Goal: Information Seeking & Learning: Learn about a topic

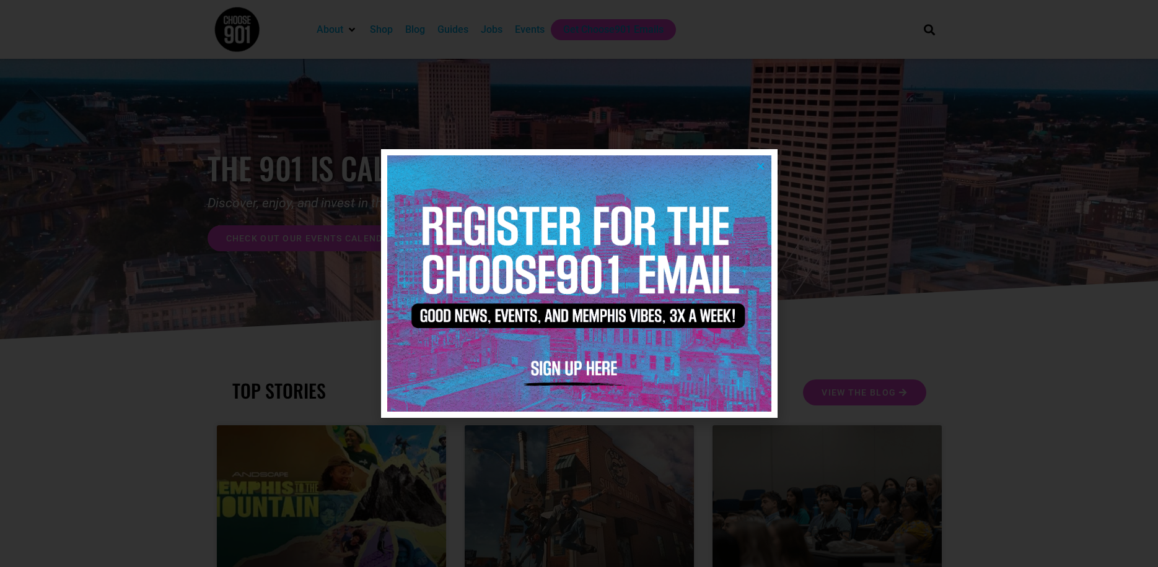
click at [756, 164] on icon "Close" at bounding box center [760, 166] width 9 height 9
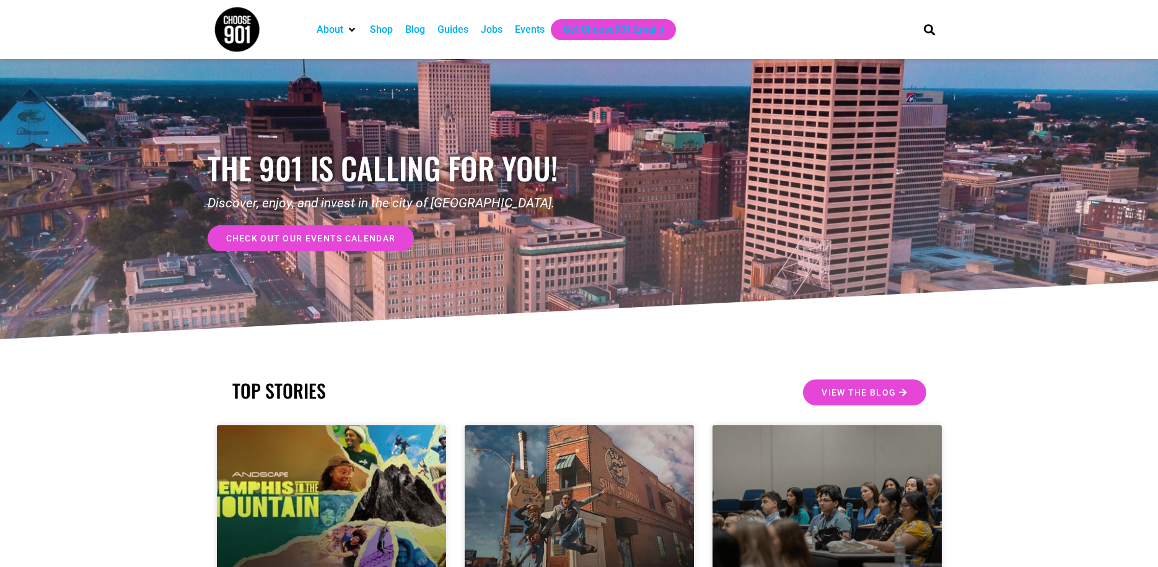
click at [357, 224] on div "check out our events calendar" at bounding box center [393, 234] width 372 height 34
click at [360, 240] on span "check out our events calendar" at bounding box center [311, 238] width 170 height 9
click at [530, 30] on div "Events" at bounding box center [530, 29] width 30 height 15
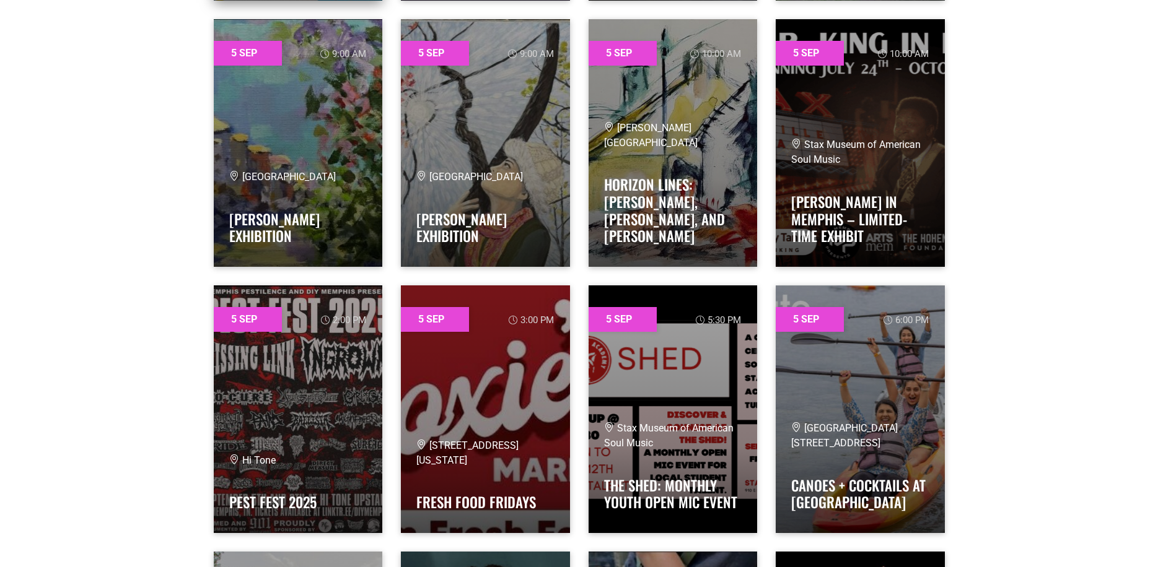
scroll to position [805, 0]
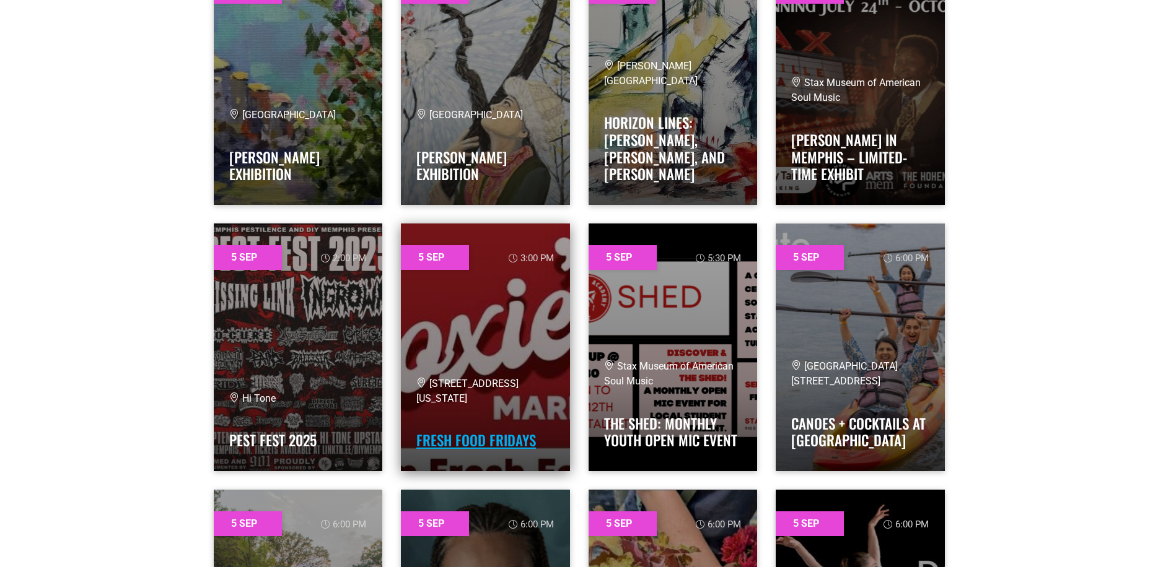
click at [499, 440] on link "Fresh Food Fridays" at bounding box center [476, 440] width 120 height 21
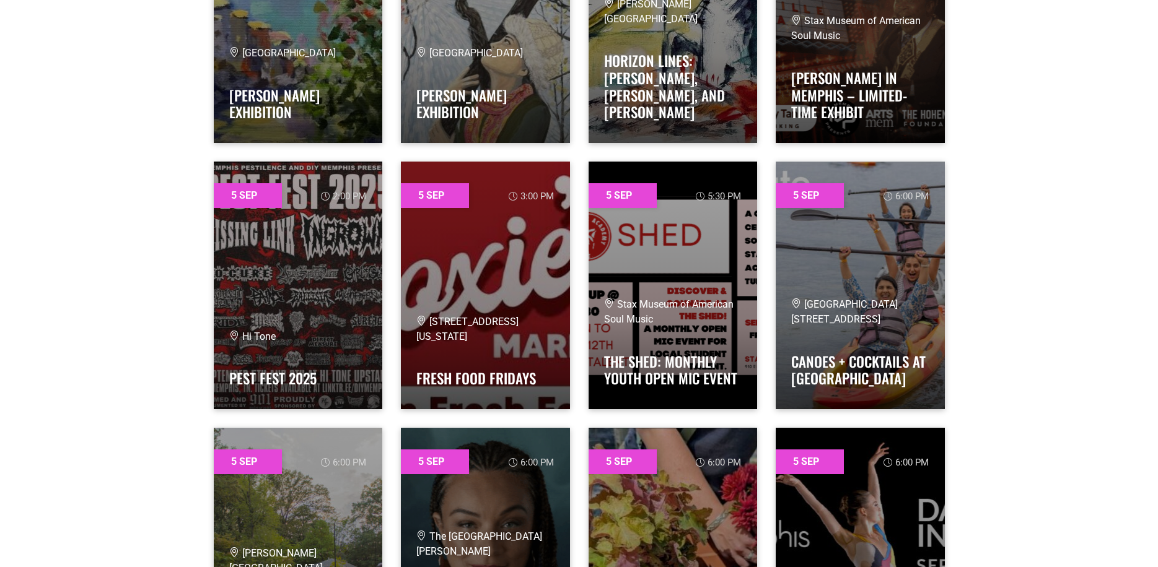
scroll to position [1053, 0]
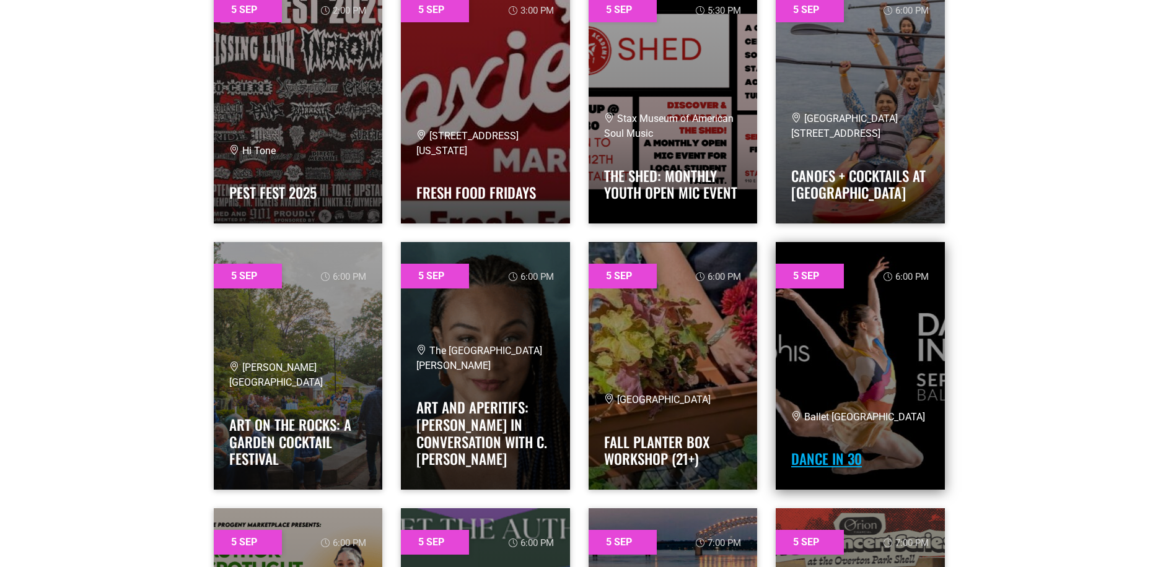
click at [837, 456] on link "Dance In 30" at bounding box center [826, 458] width 71 height 21
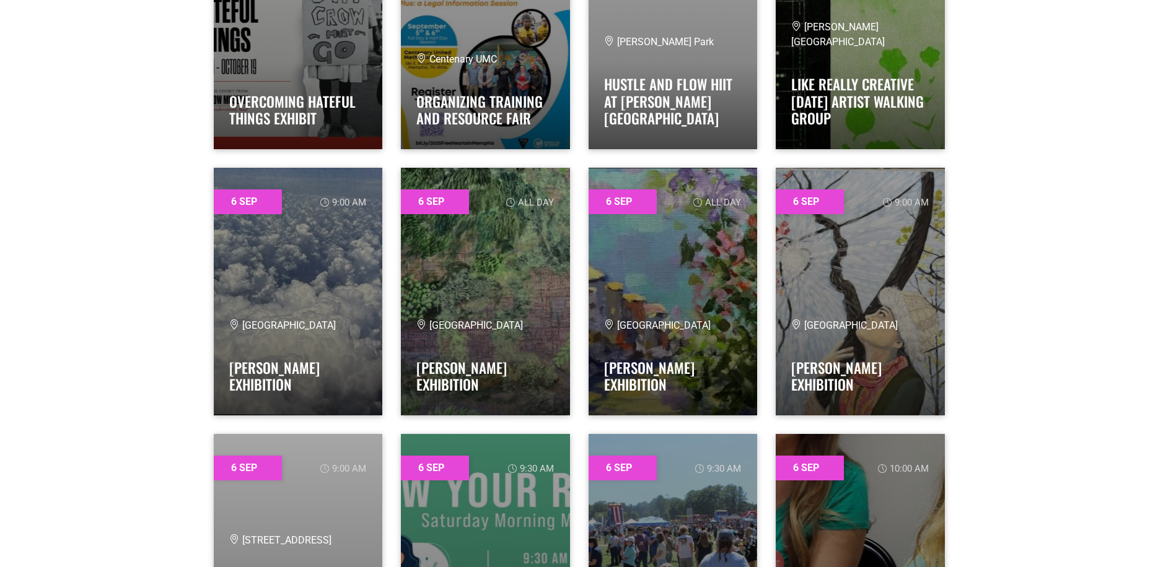
scroll to position [2911, 0]
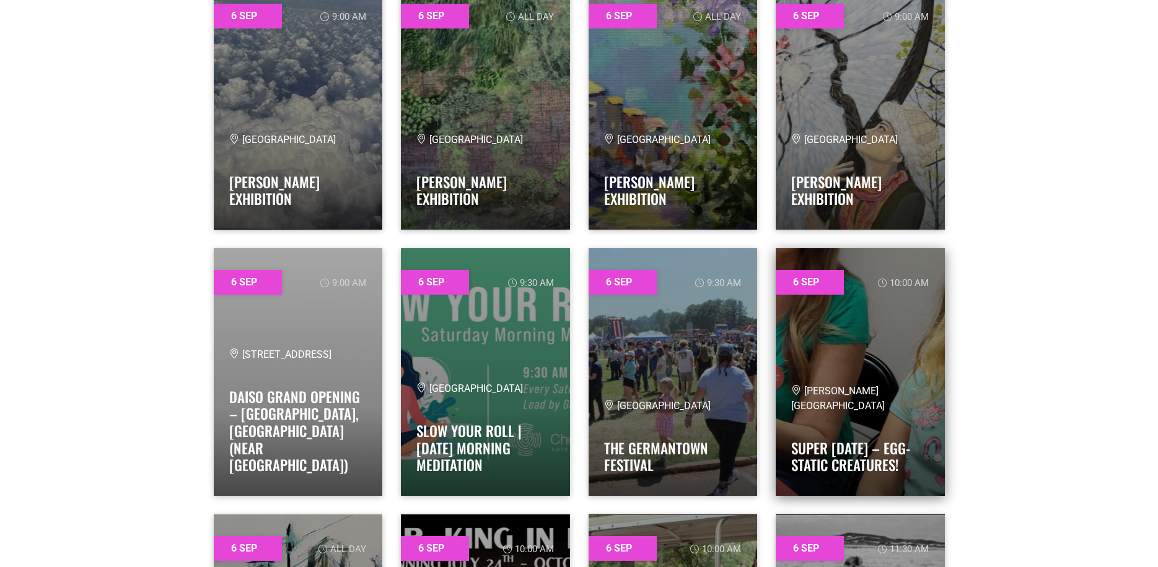
click at [930, 444] on link at bounding box center [859, 372] width 169 height 248
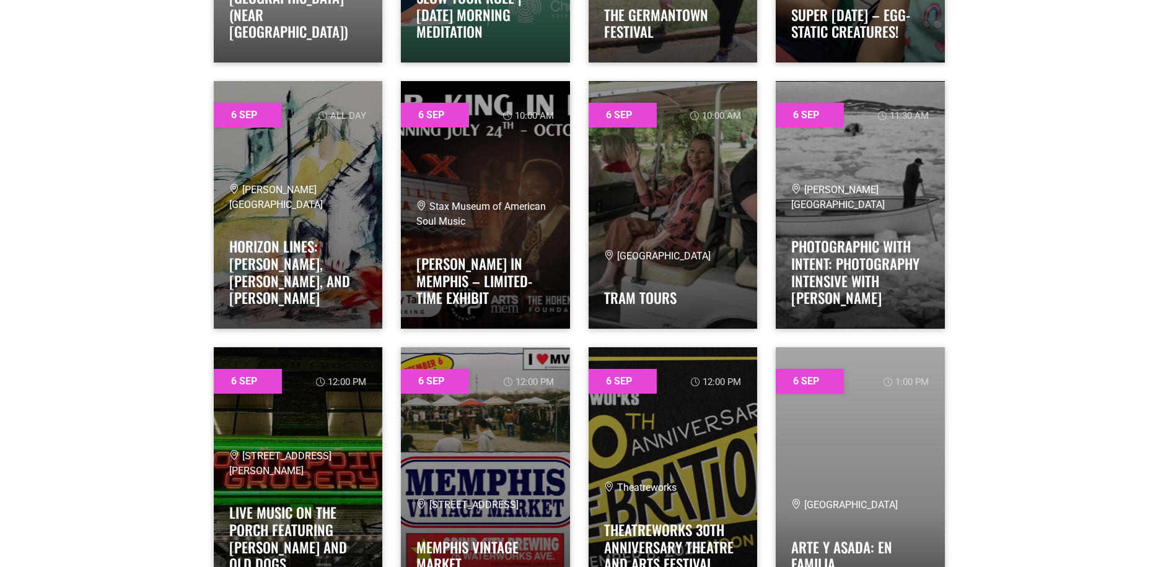
scroll to position [3469, 0]
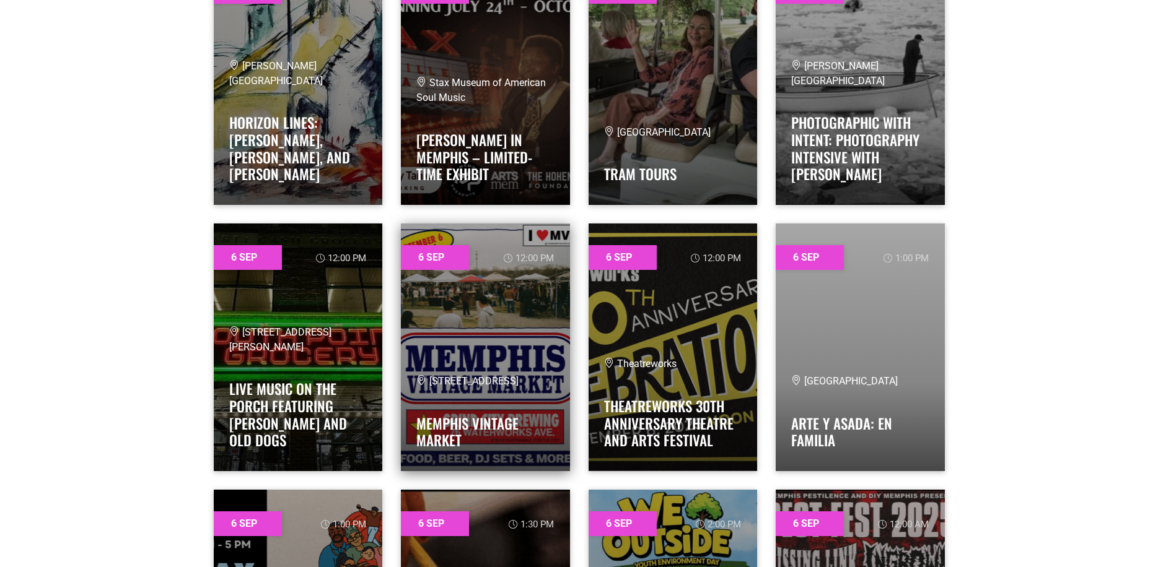
click at [482, 334] on link at bounding box center [485, 348] width 169 height 248
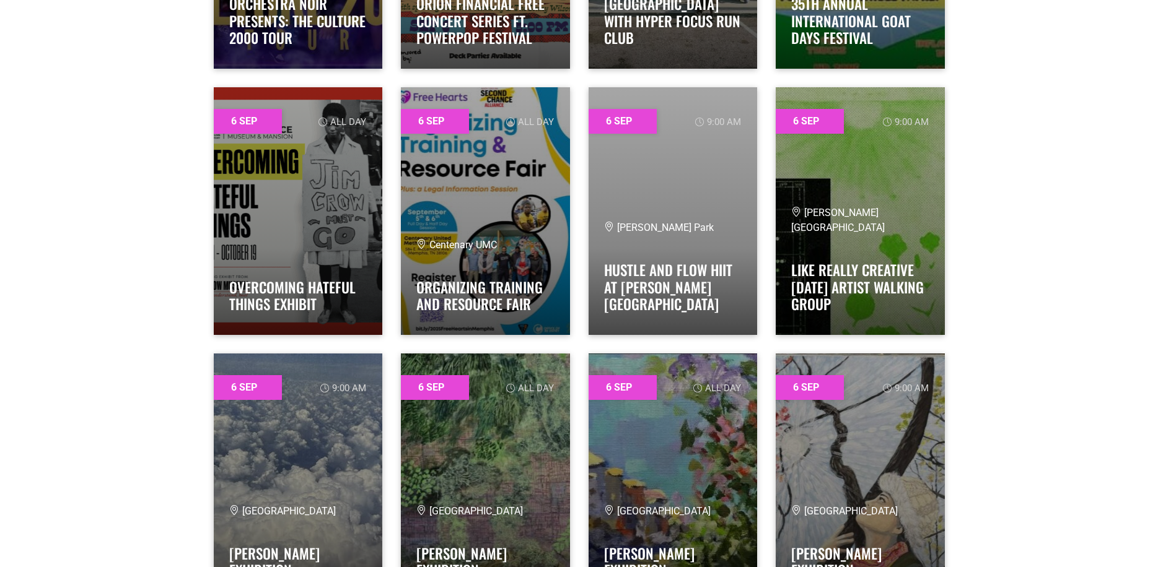
scroll to position [2601, 0]
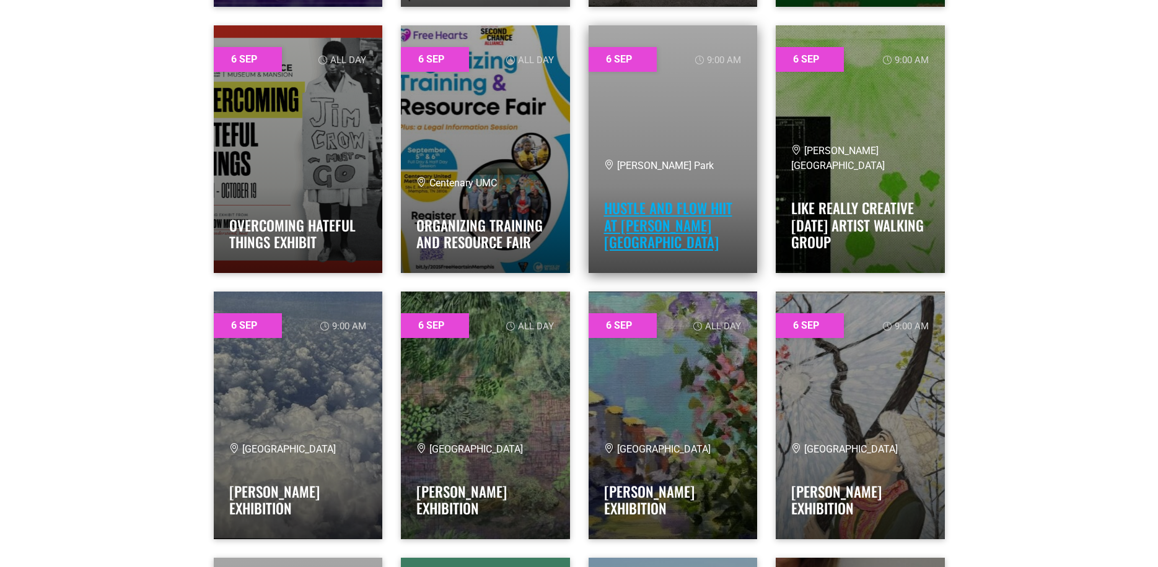
click at [670, 243] on link "Hustle and Flow HIIT at Tom Lee Park" at bounding box center [668, 225] width 128 height 55
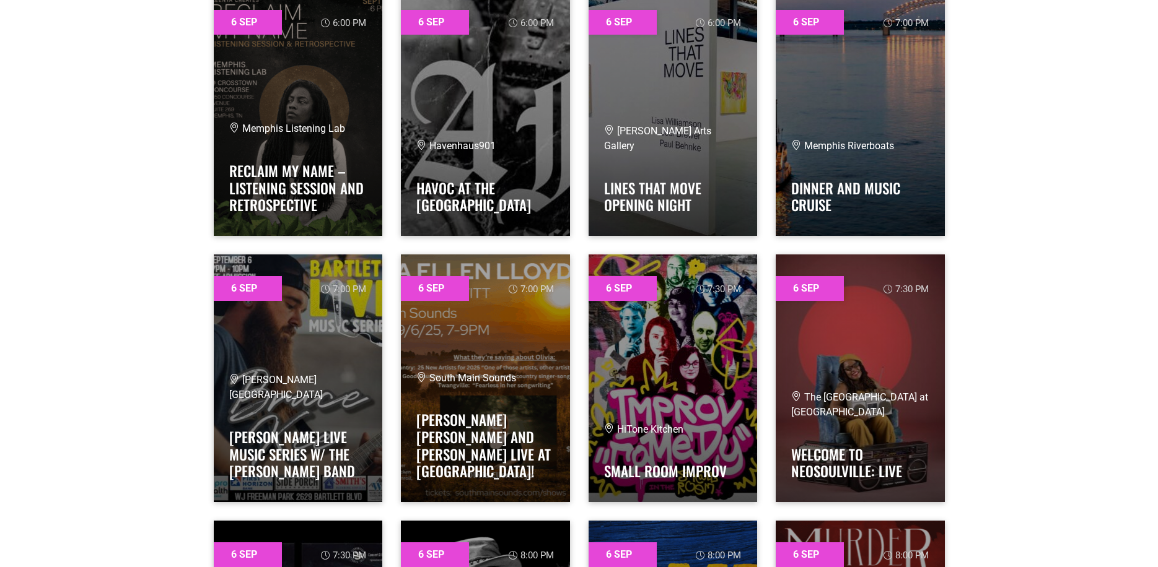
scroll to position [4831, 0]
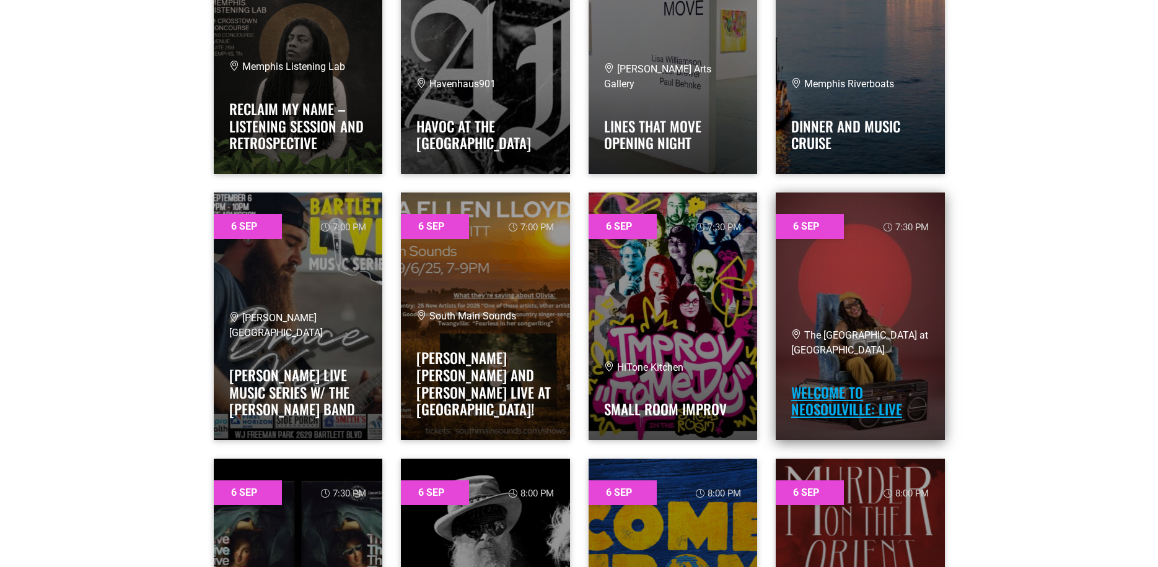
click at [831, 403] on link "Welcome to Neosoulville: LIVE" at bounding box center [846, 401] width 111 height 38
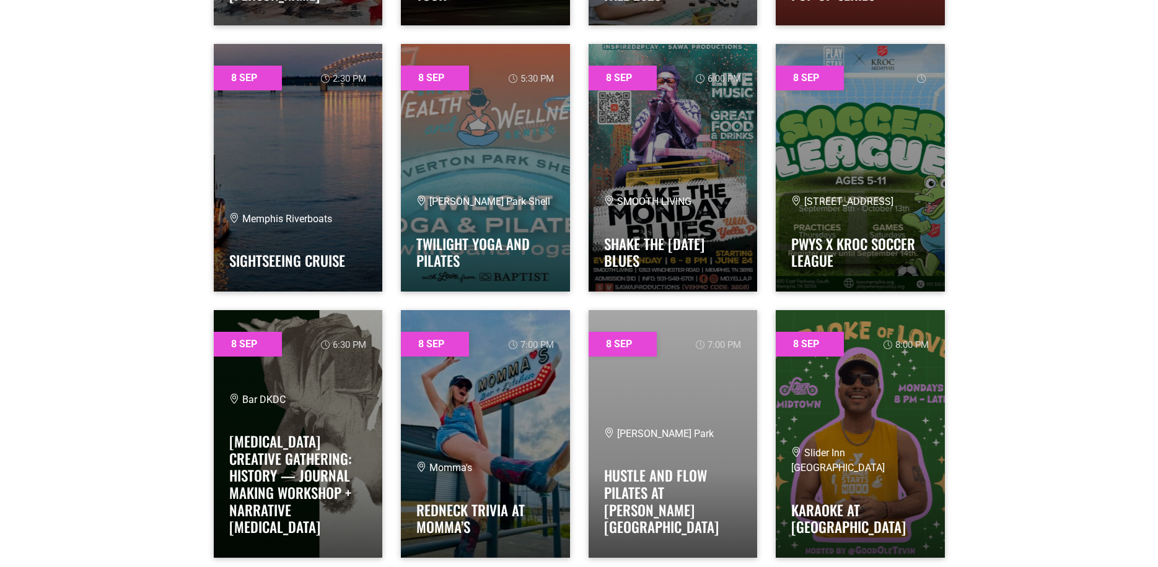
scroll to position [8238, 0]
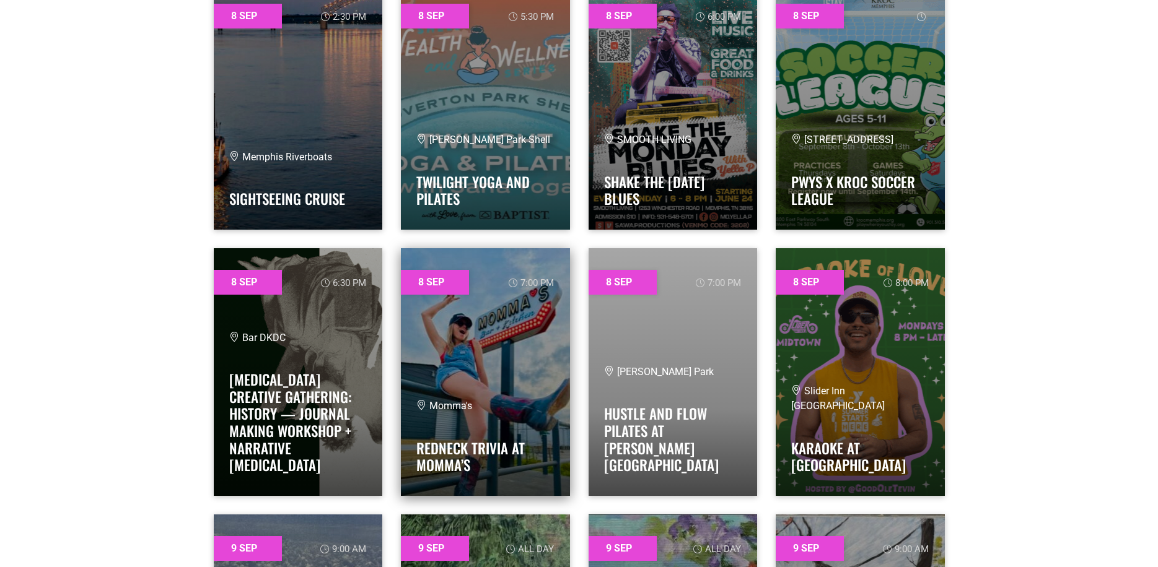
click at [484, 464] on h4 "Redneck Trivia at Momma’s" at bounding box center [485, 453] width 138 height 41
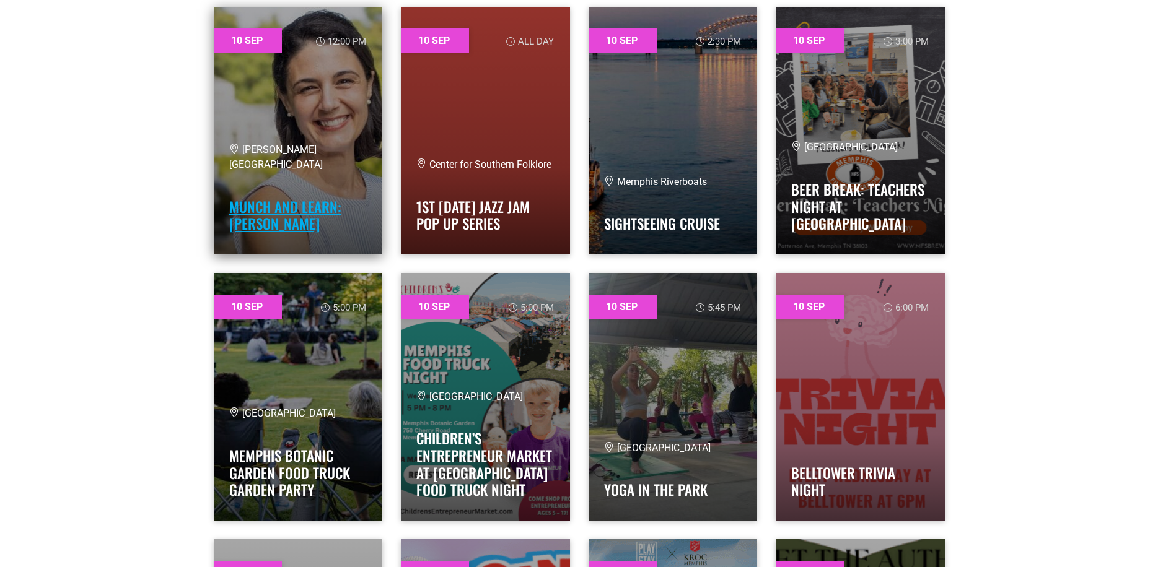
scroll to position [10282, 0]
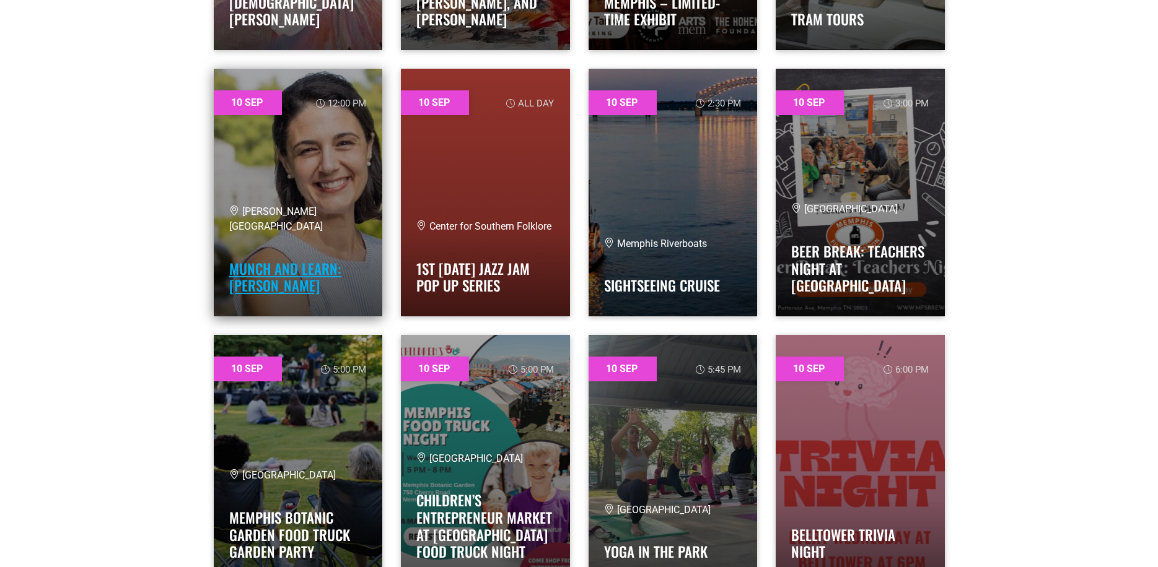
click at [303, 269] on link "Munch and Learn: Elizabeth Nourse" at bounding box center [285, 277] width 112 height 38
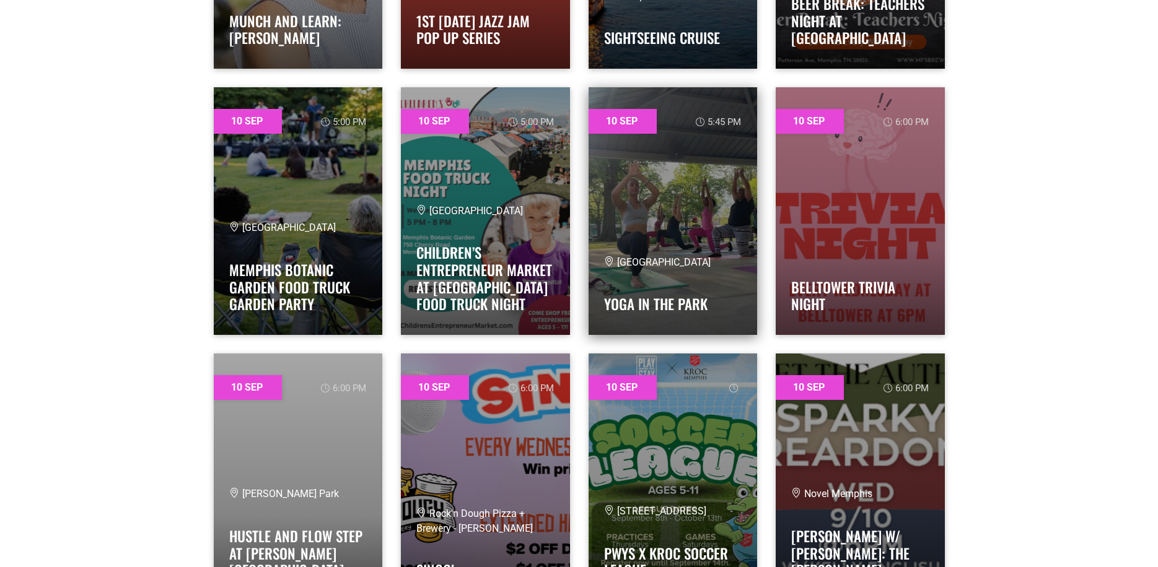
scroll to position [10592, 0]
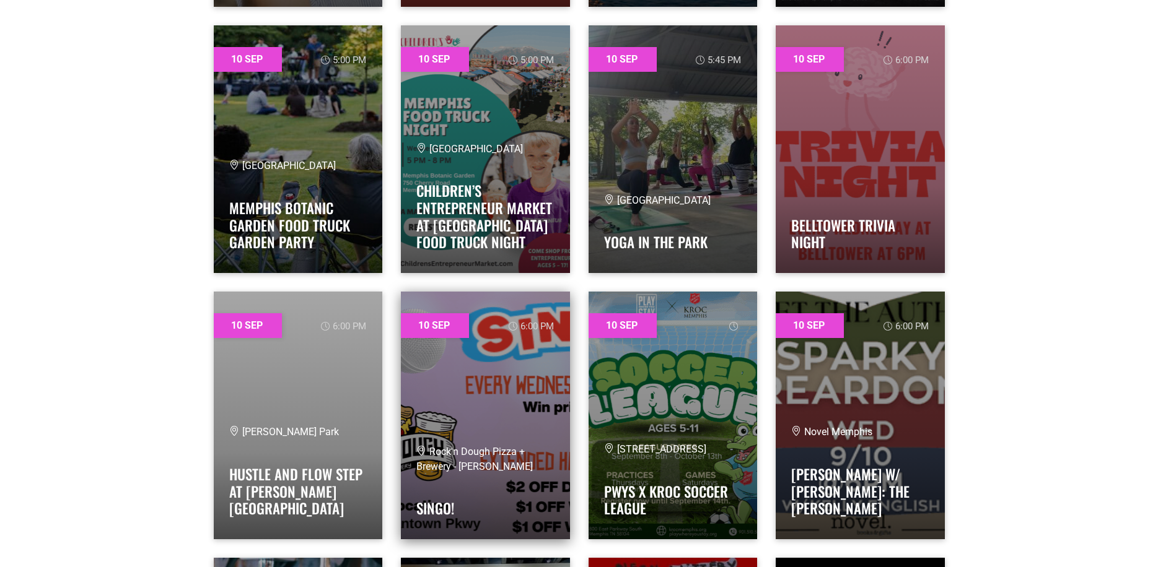
click at [551, 476] on div "Rock'n Dough Pizza + Brewery - Cordova Singo!" at bounding box center [485, 484] width 138 height 79
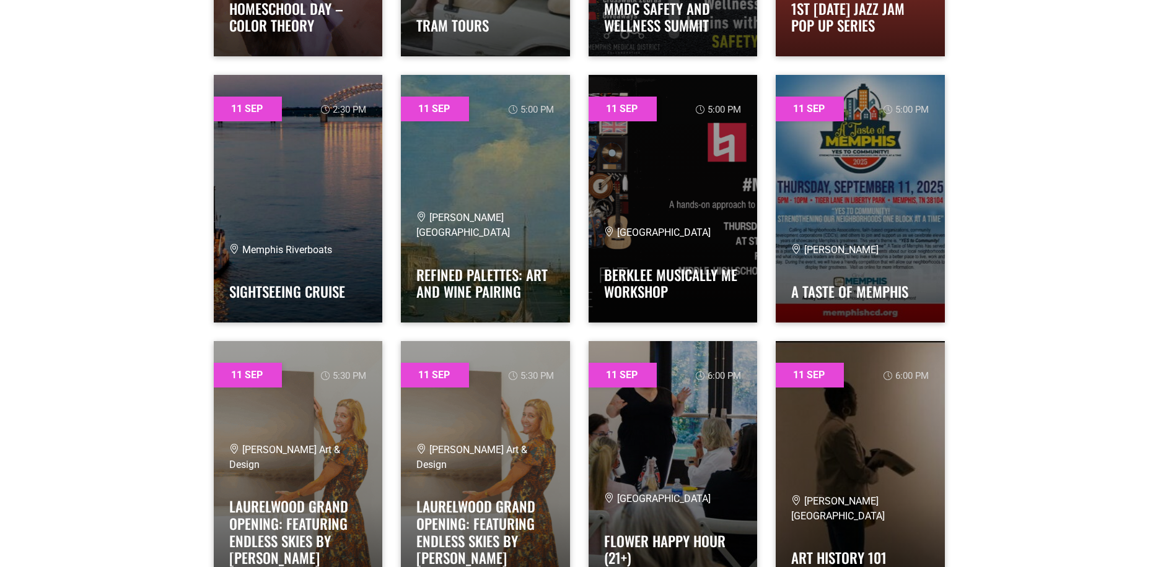
scroll to position [12202, 0]
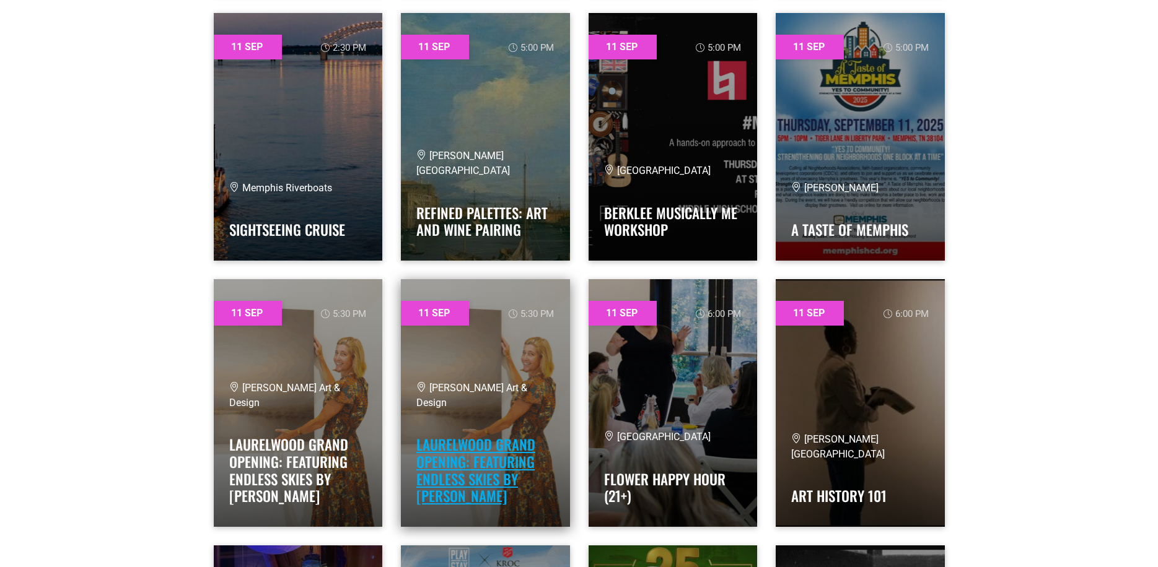
click at [483, 475] on link "Laurelwood Grand Opening: Featuring Endless Skies by Kurt Meer" at bounding box center [475, 470] width 119 height 72
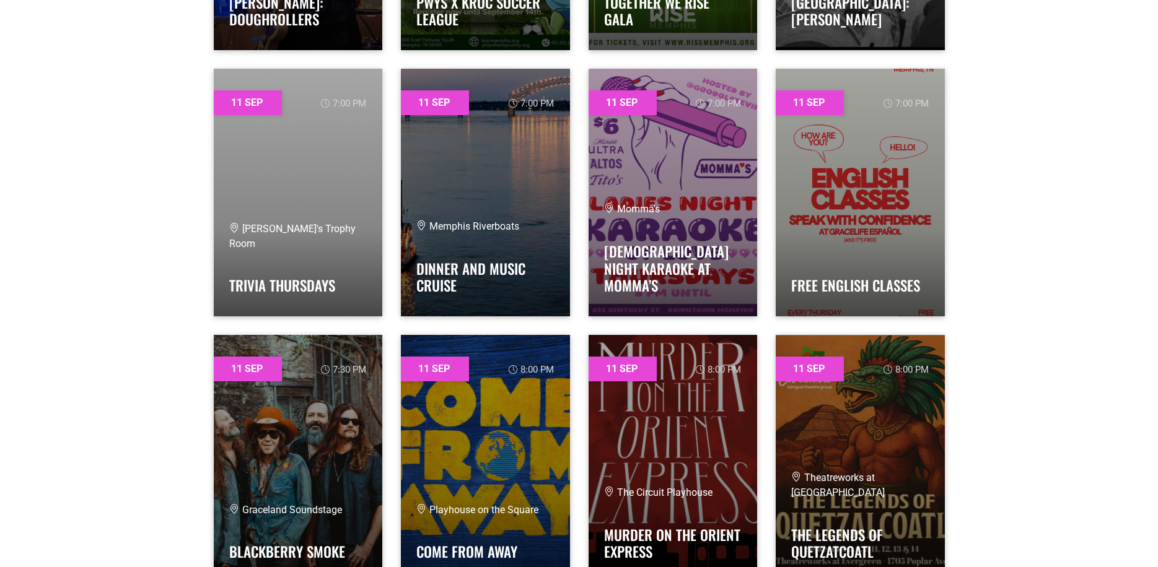
scroll to position [13007, 0]
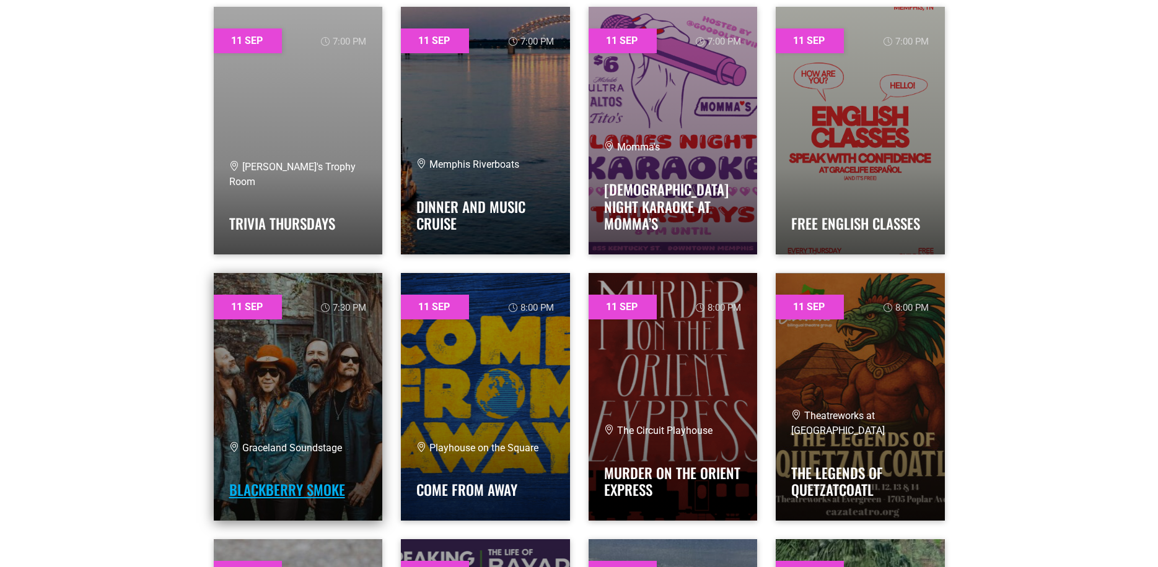
click at [319, 499] on link "Blackberry Smoke" at bounding box center [287, 489] width 116 height 21
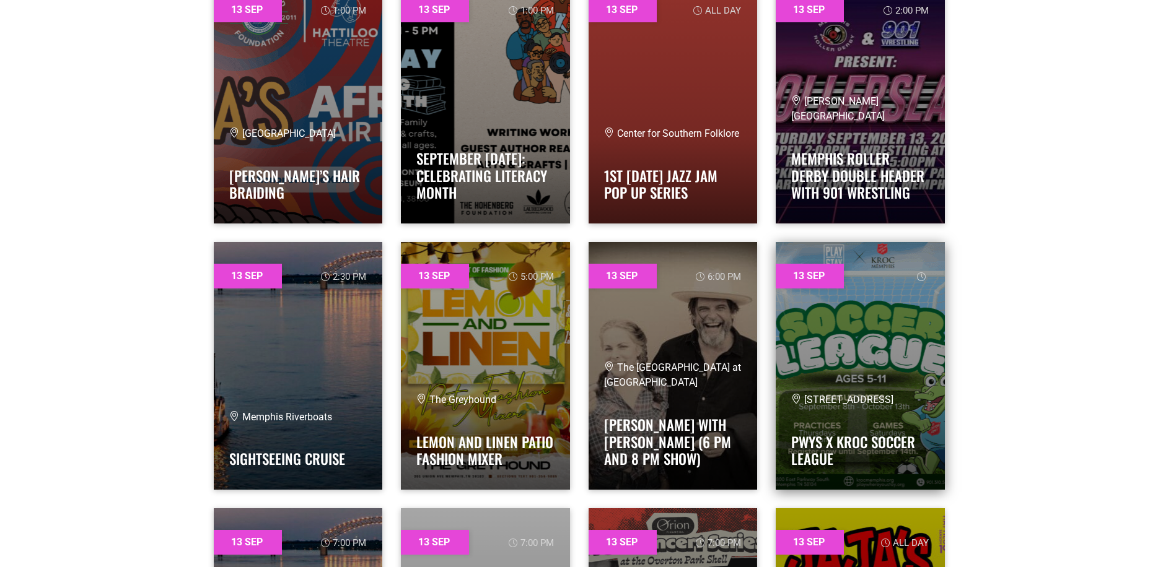
scroll to position [17096, 0]
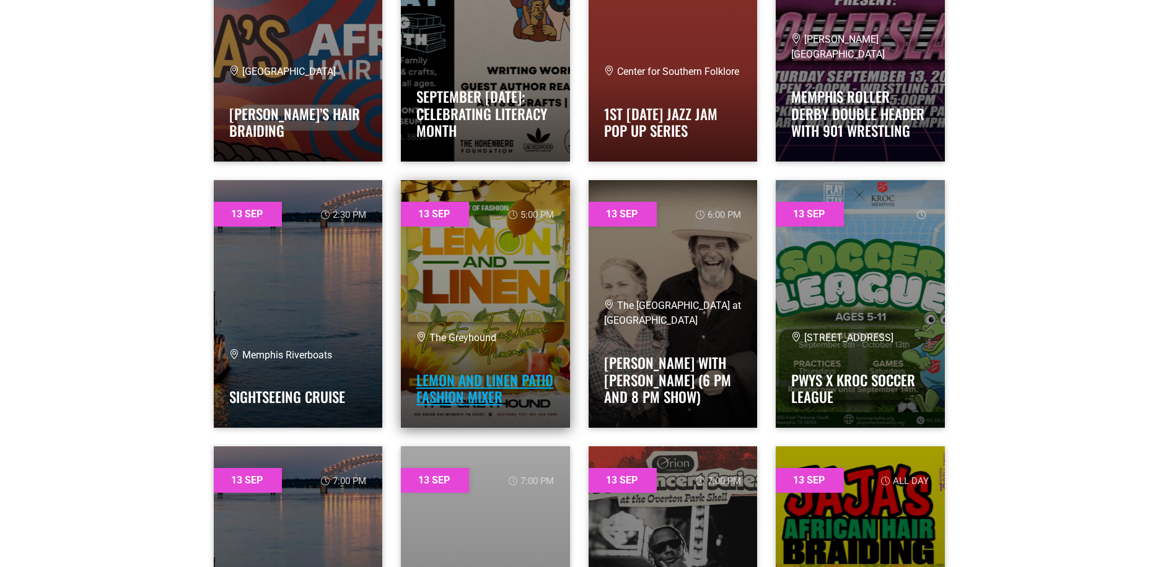
click at [530, 377] on link "Lemon and Linen Patio Fashion Mixer" at bounding box center [484, 389] width 137 height 38
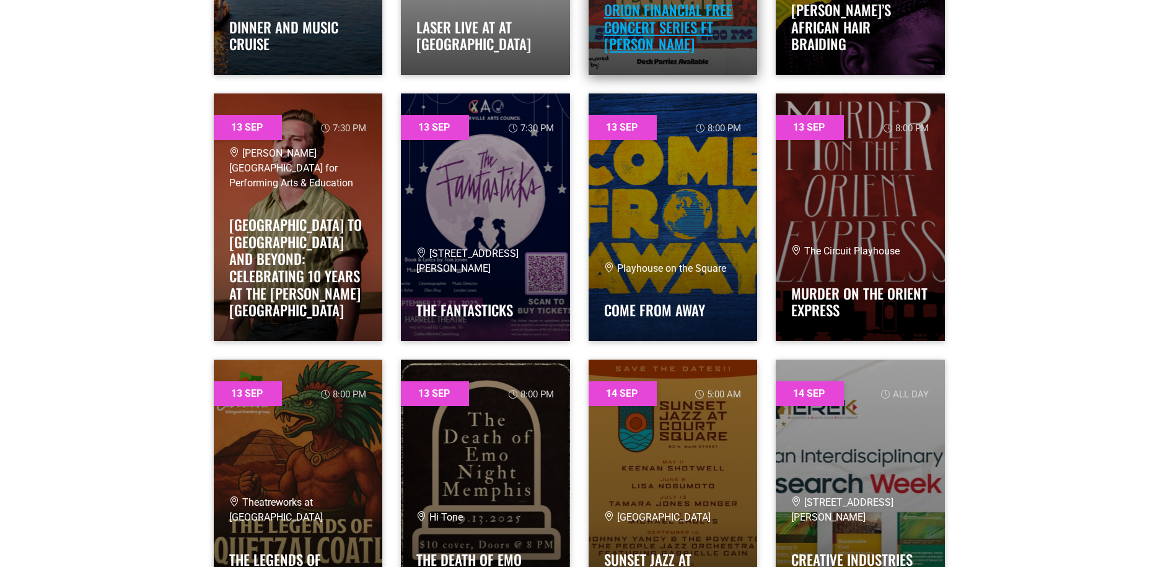
scroll to position [17777, 0]
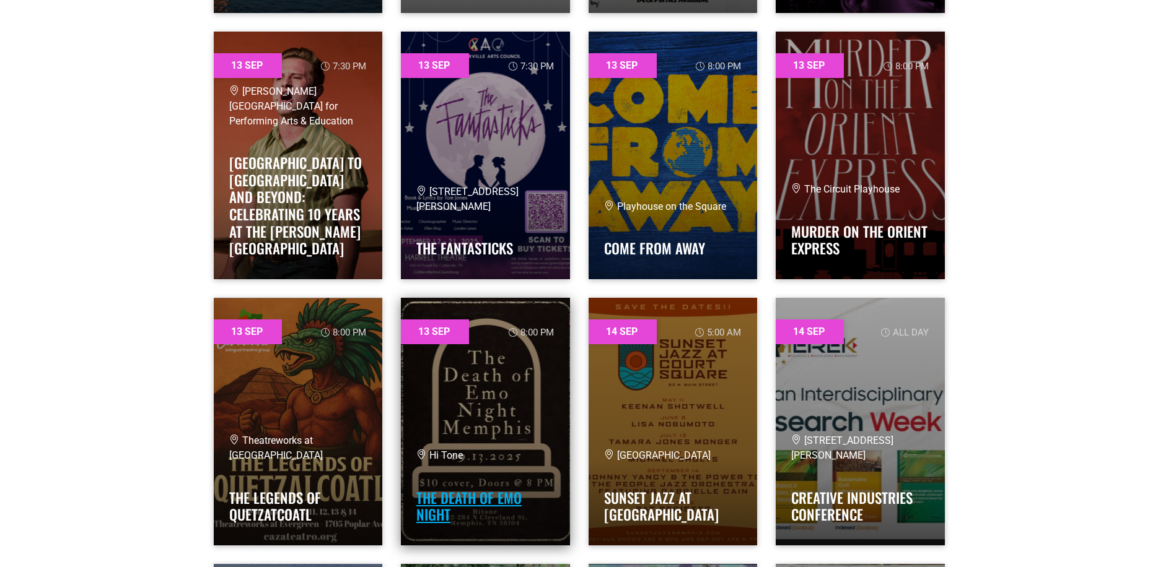
click at [463, 499] on link "The Death of Emo Night" at bounding box center [468, 506] width 105 height 38
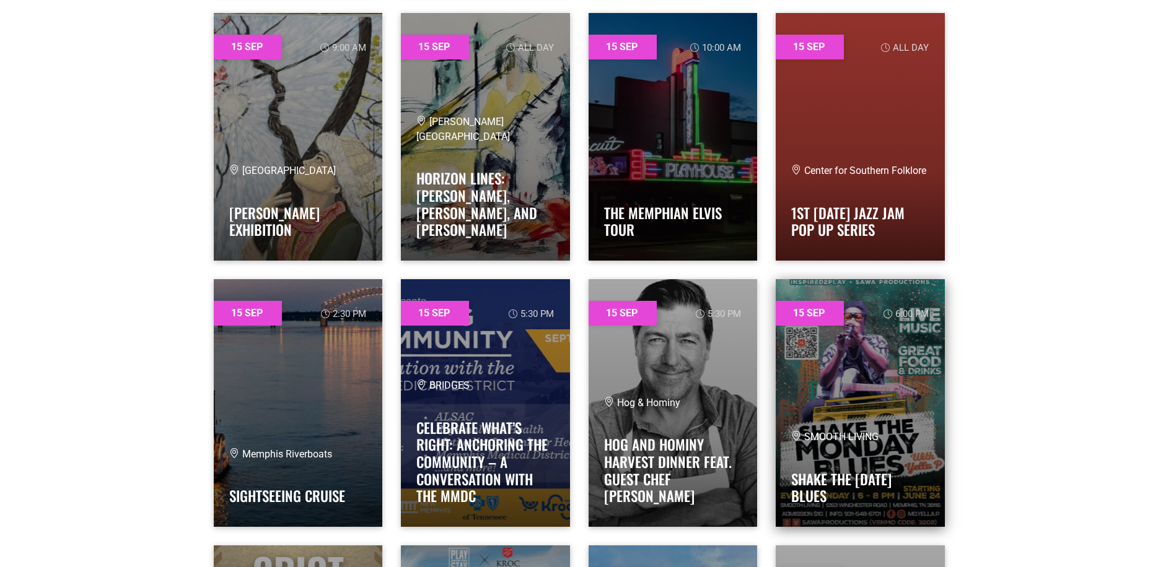
scroll to position [20254, 0]
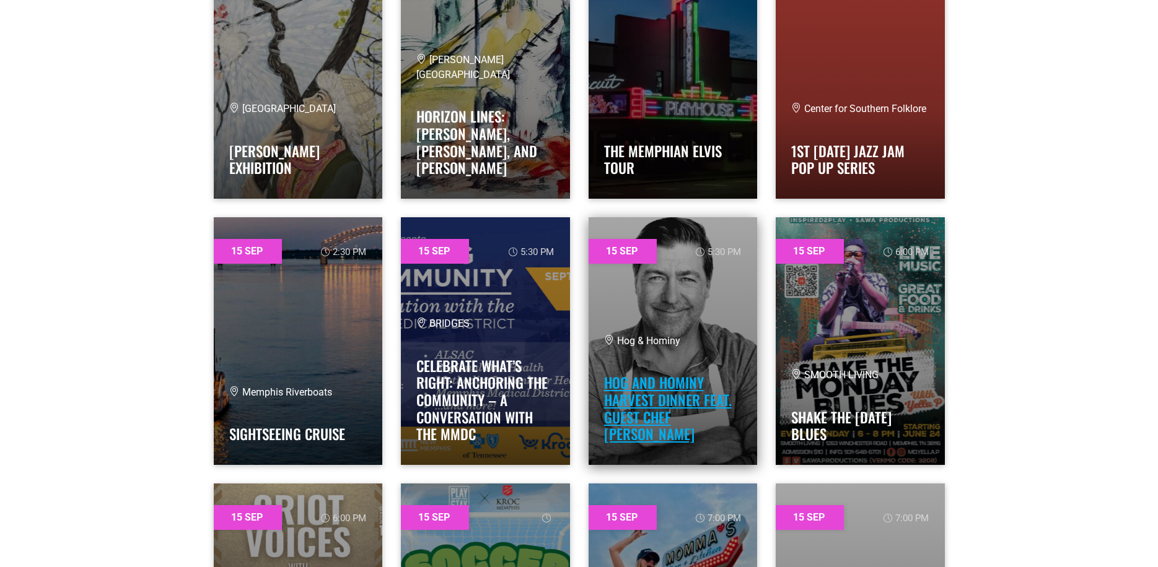
click at [657, 431] on link "Hog and Hominy Harvest Dinner feat. guest chef [PERSON_NAME]" at bounding box center [668, 408] width 128 height 72
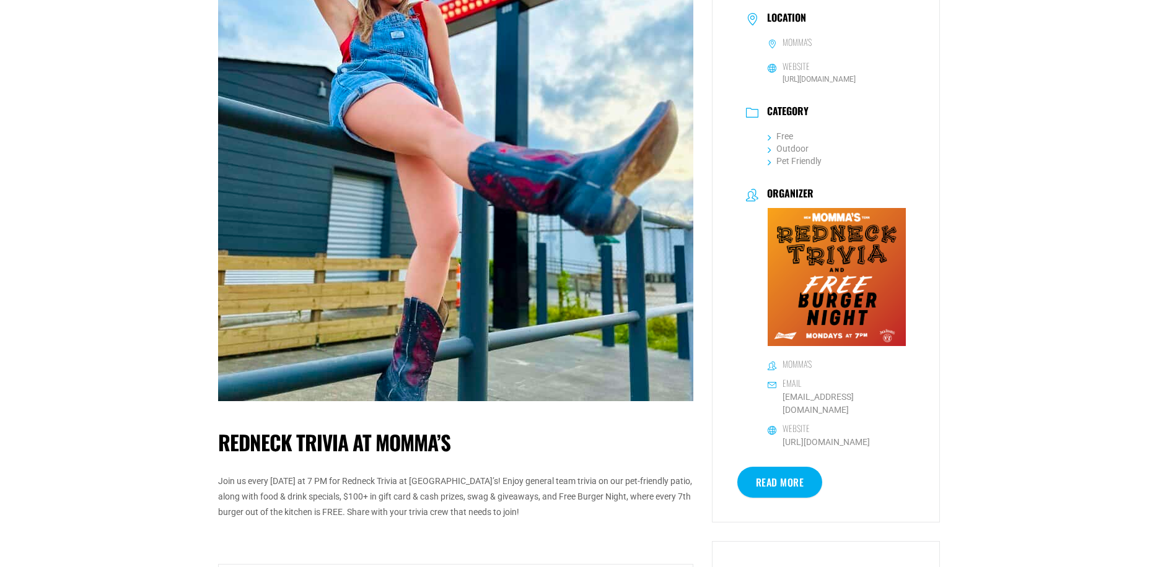
scroll to position [496, 0]
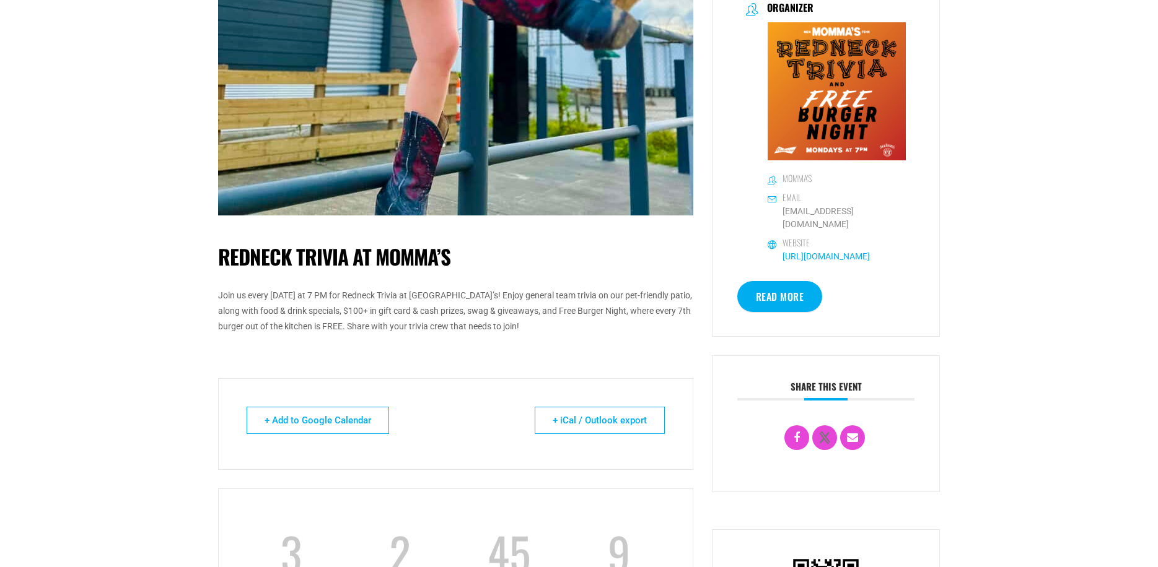
click at [841, 251] on link "http://mommasbar.com" at bounding box center [825, 256] width 87 height 10
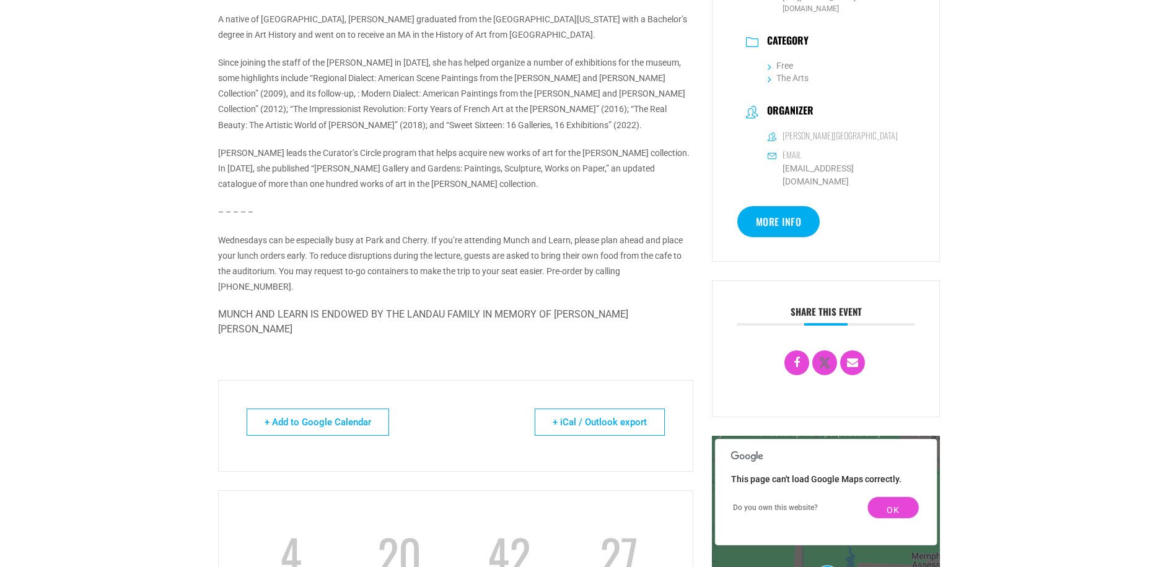
scroll to position [619, 0]
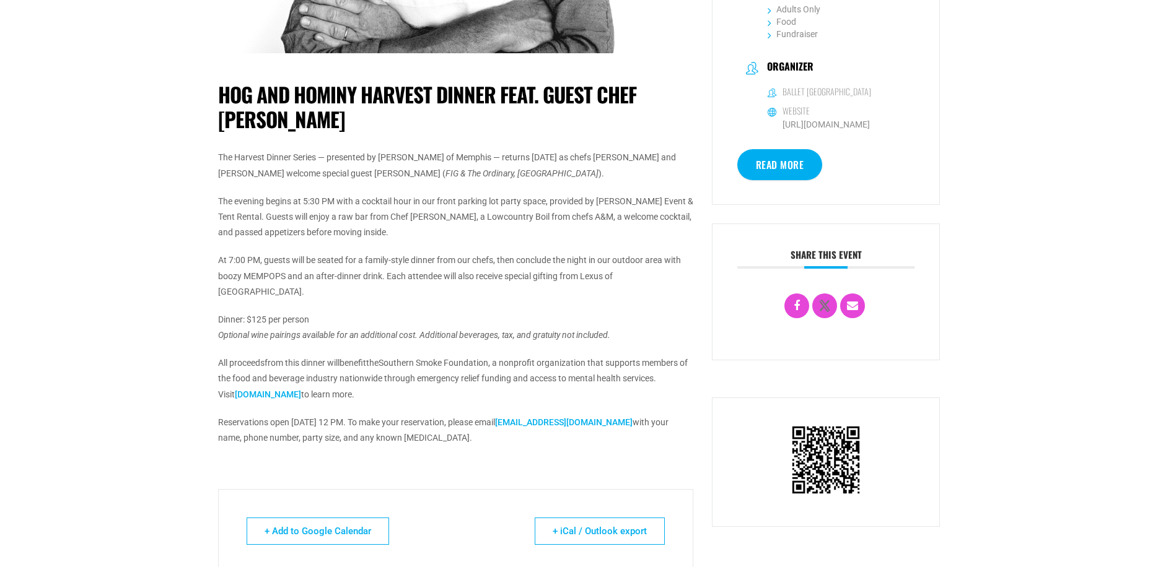
scroll to position [124, 0]
